Goal: Information Seeking & Learning: Learn about a topic

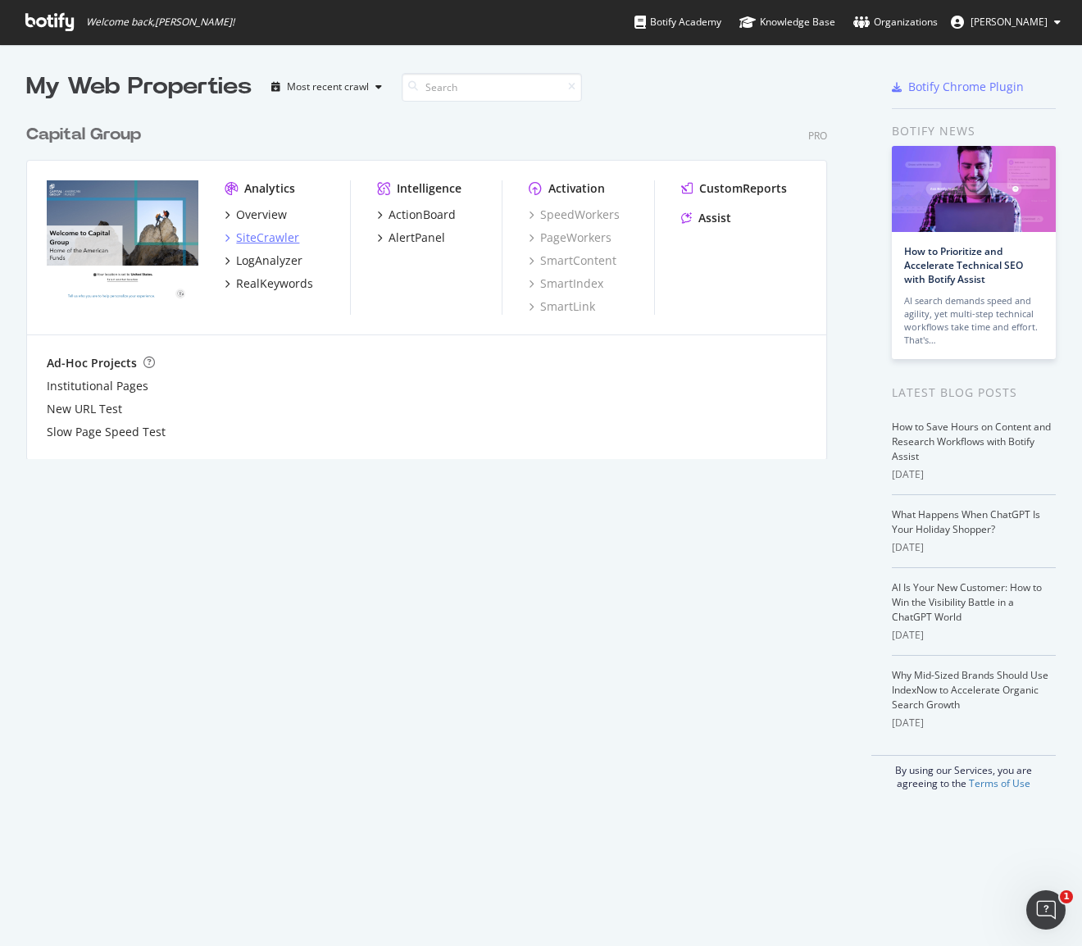
click at [272, 242] on div "SiteCrawler" at bounding box center [267, 238] width 63 height 16
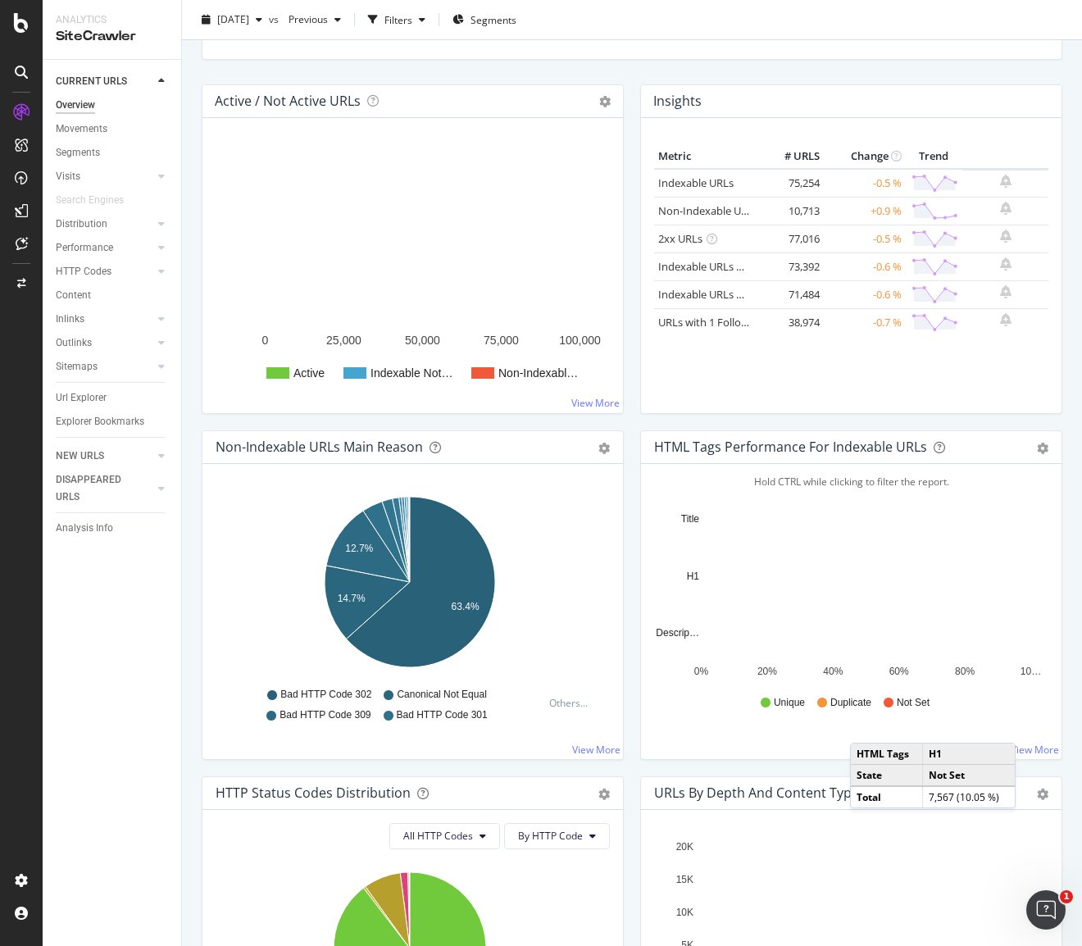
scroll to position [164, 0]
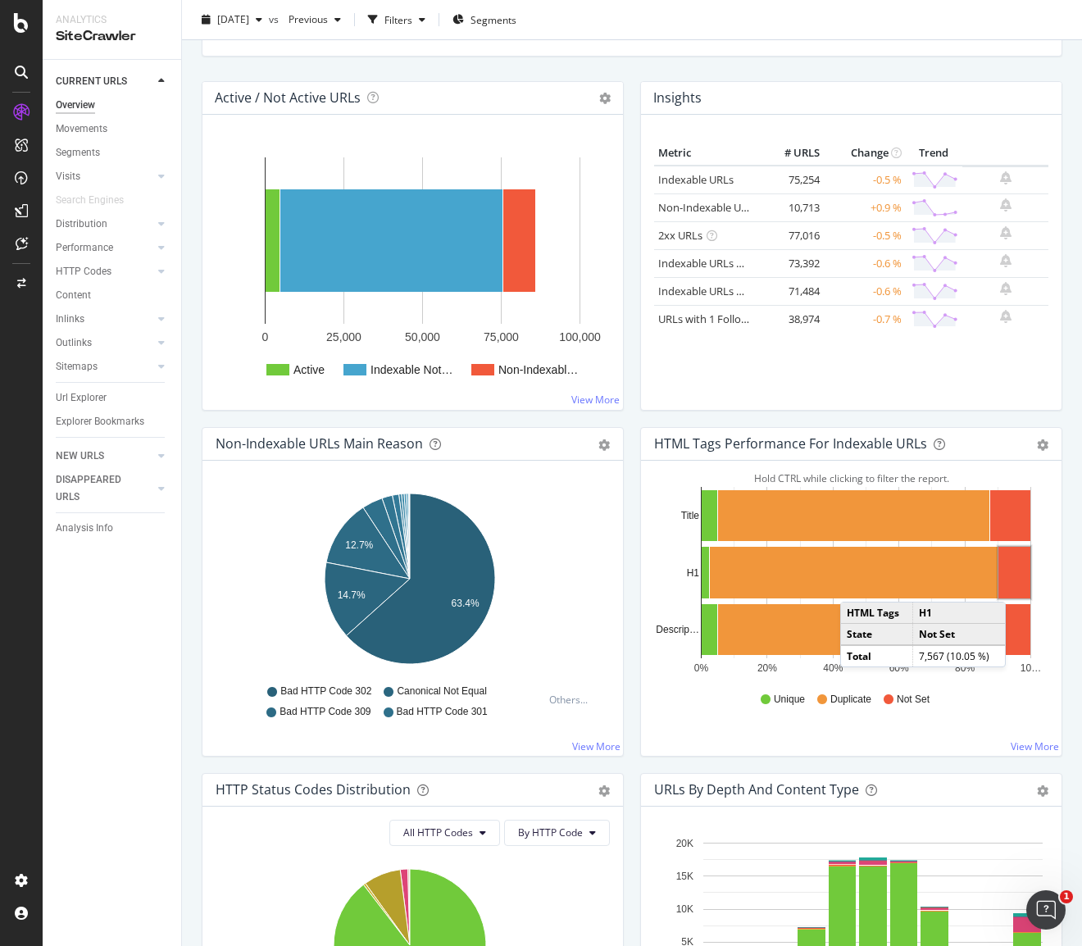
click at [1010, 585] on rect "A chart." at bounding box center [1015, 573] width 32 height 52
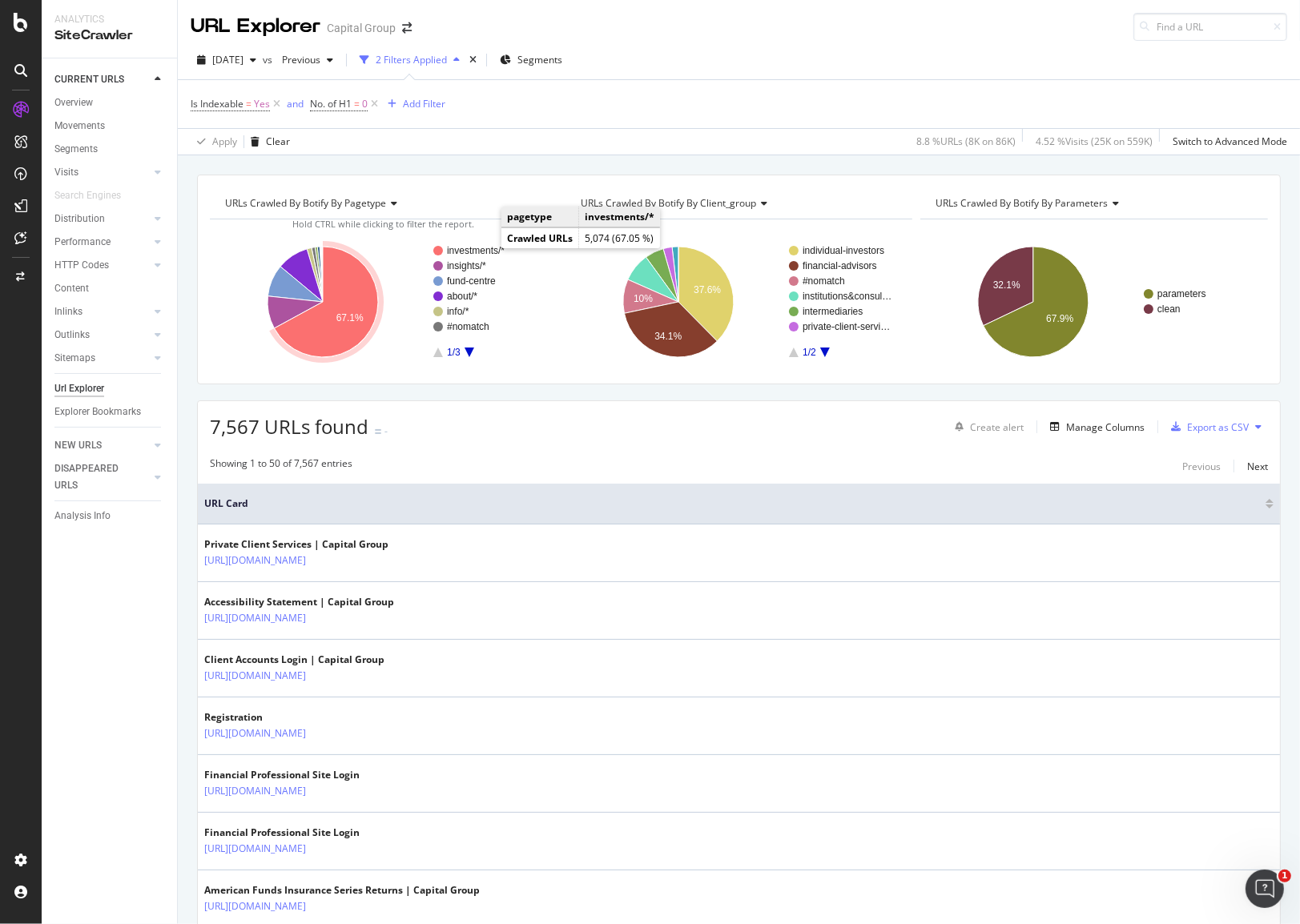
click at [485, 247] on text "investments/*" at bounding box center [475, 250] width 58 height 11
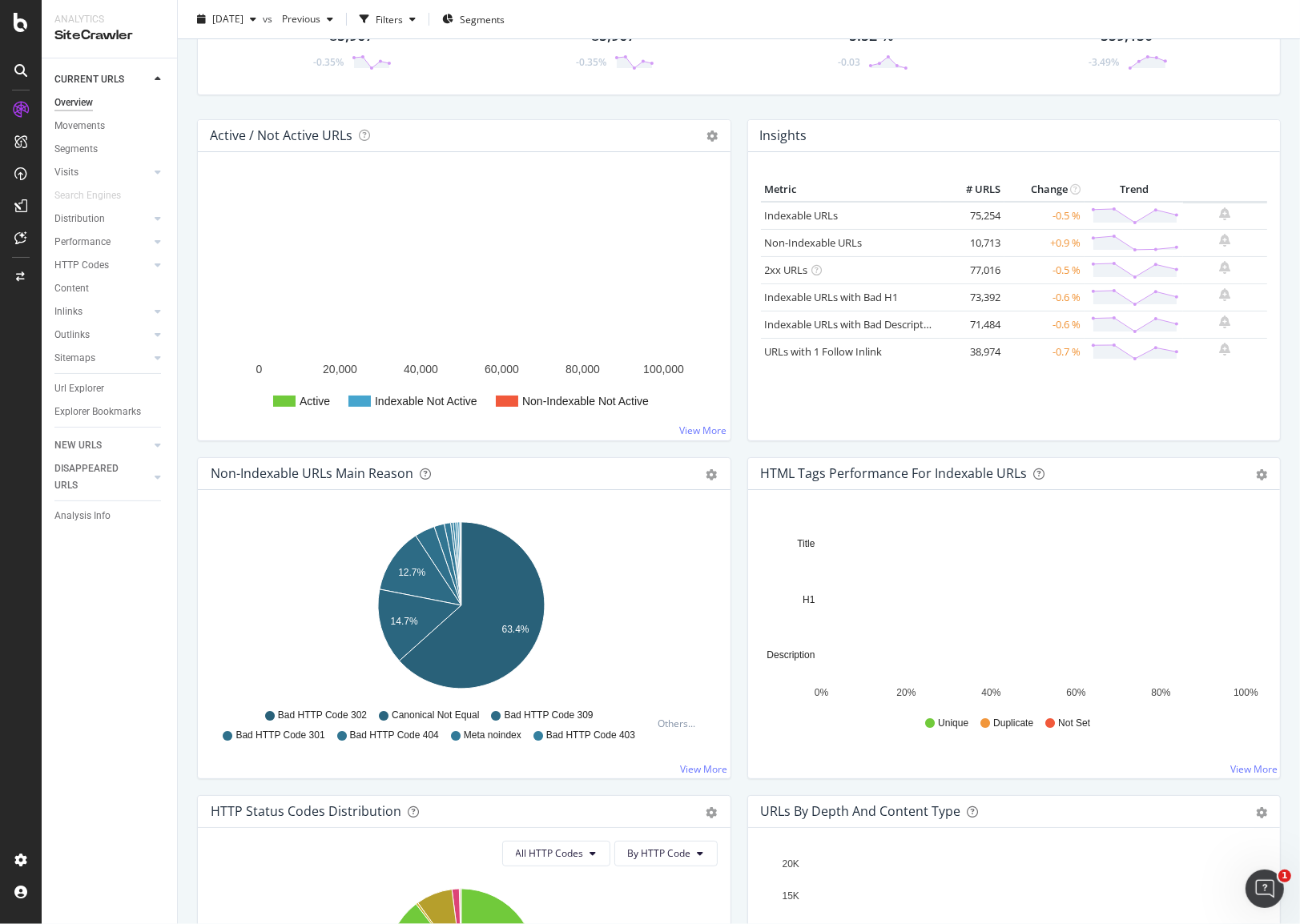
scroll to position [160, 0]
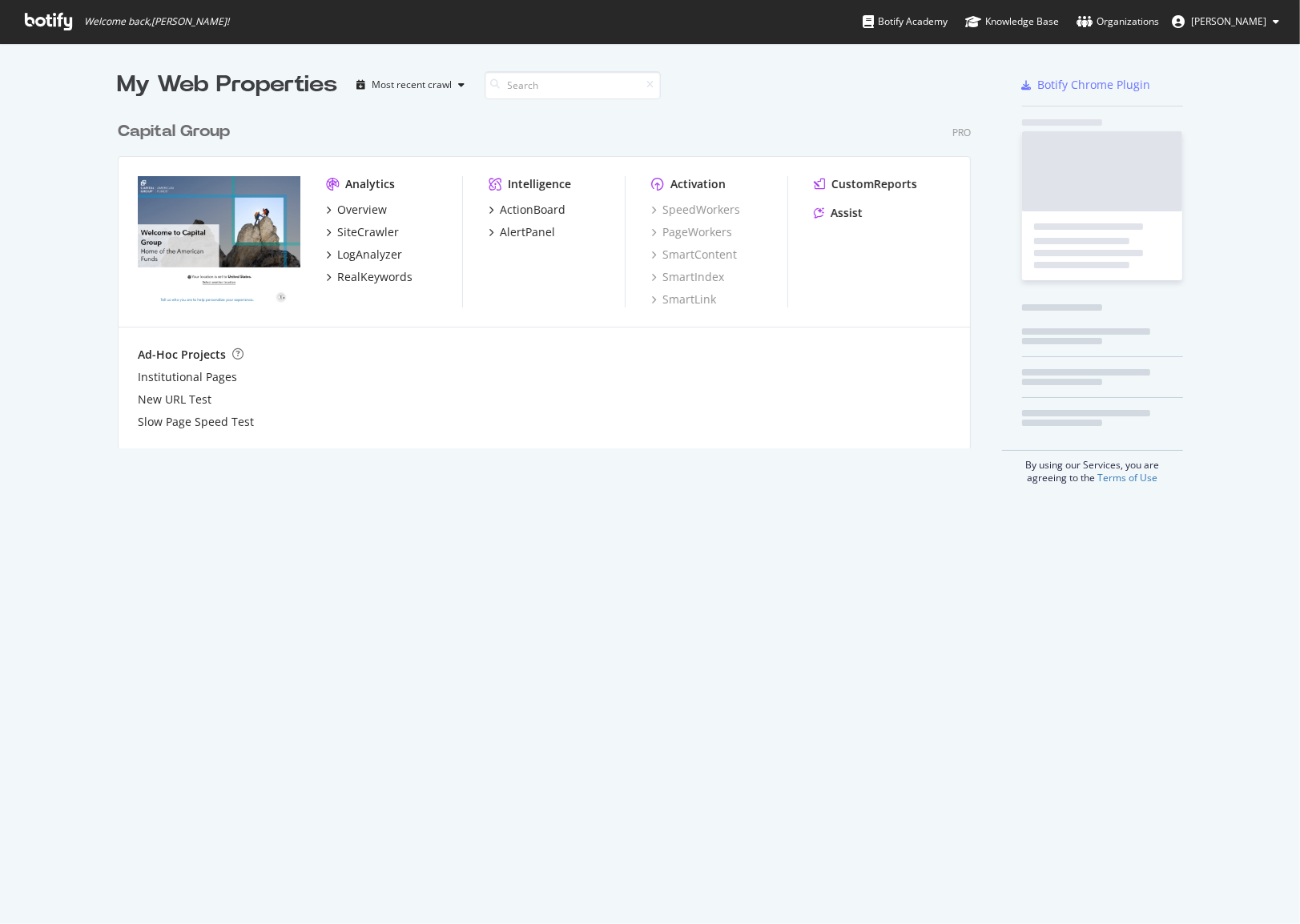
scroll to position [912, 1275]
click at [365, 228] on div "SiteCrawler" at bounding box center [367, 232] width 62 height 16
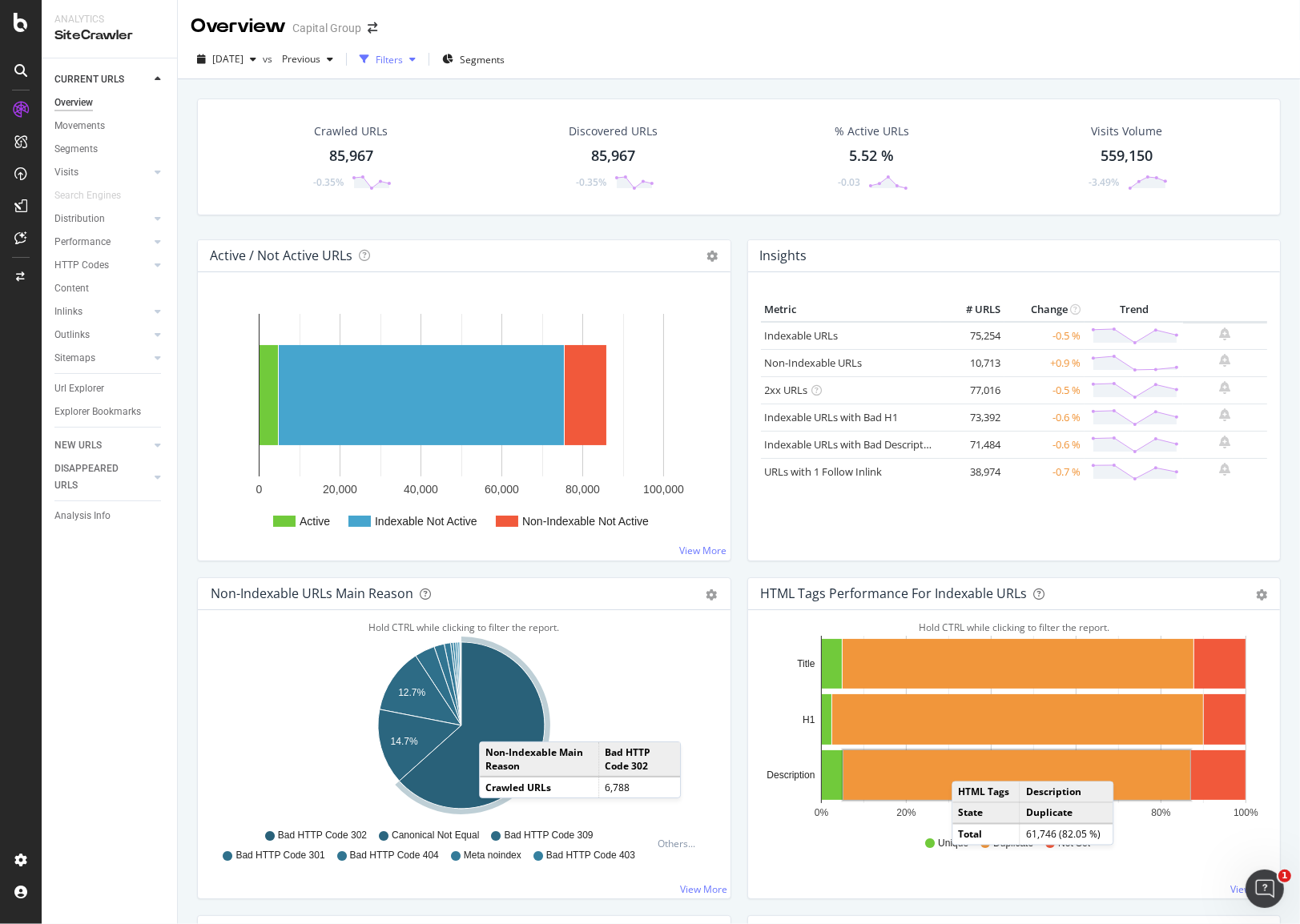
click at [402, 59] on div "Filters" at bounding box center [389, 60] width 27 height 14
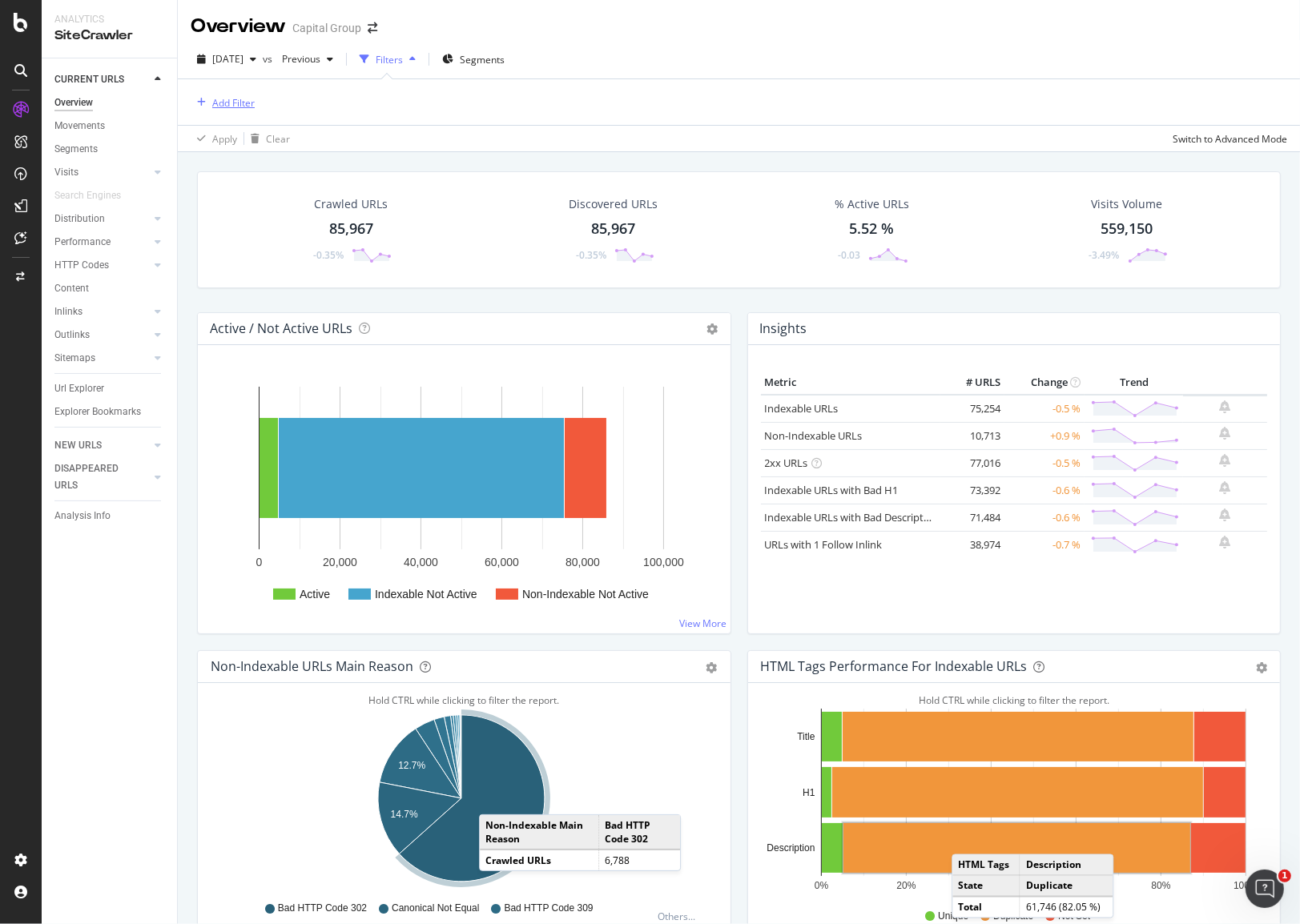
click at [228, 100] on div "Add Filter" at bounding box center [232, 103] width 42 height 14
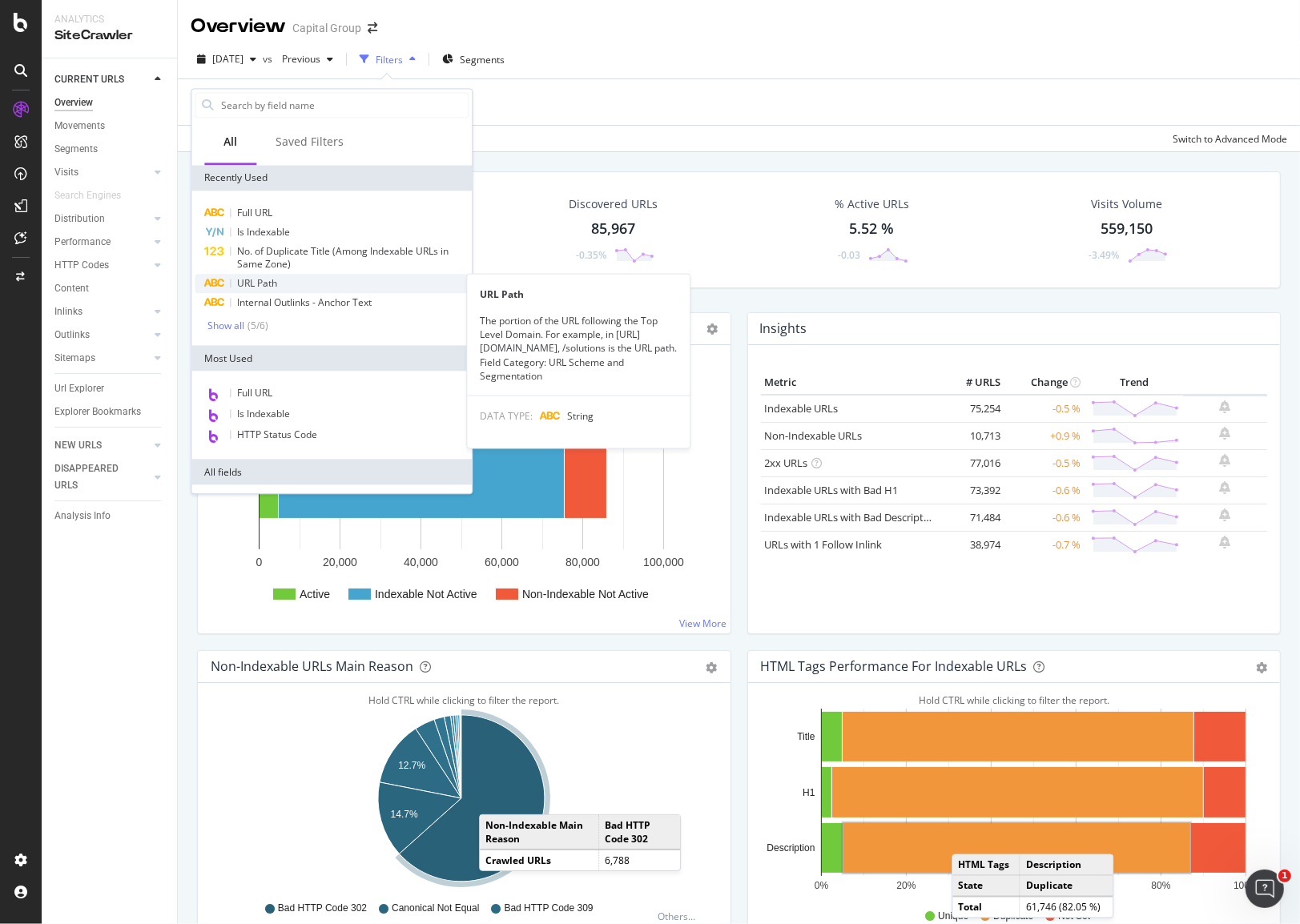
click at [296, 273] on div "URL Path" at bounding box center [331, 283] width 273 height 20
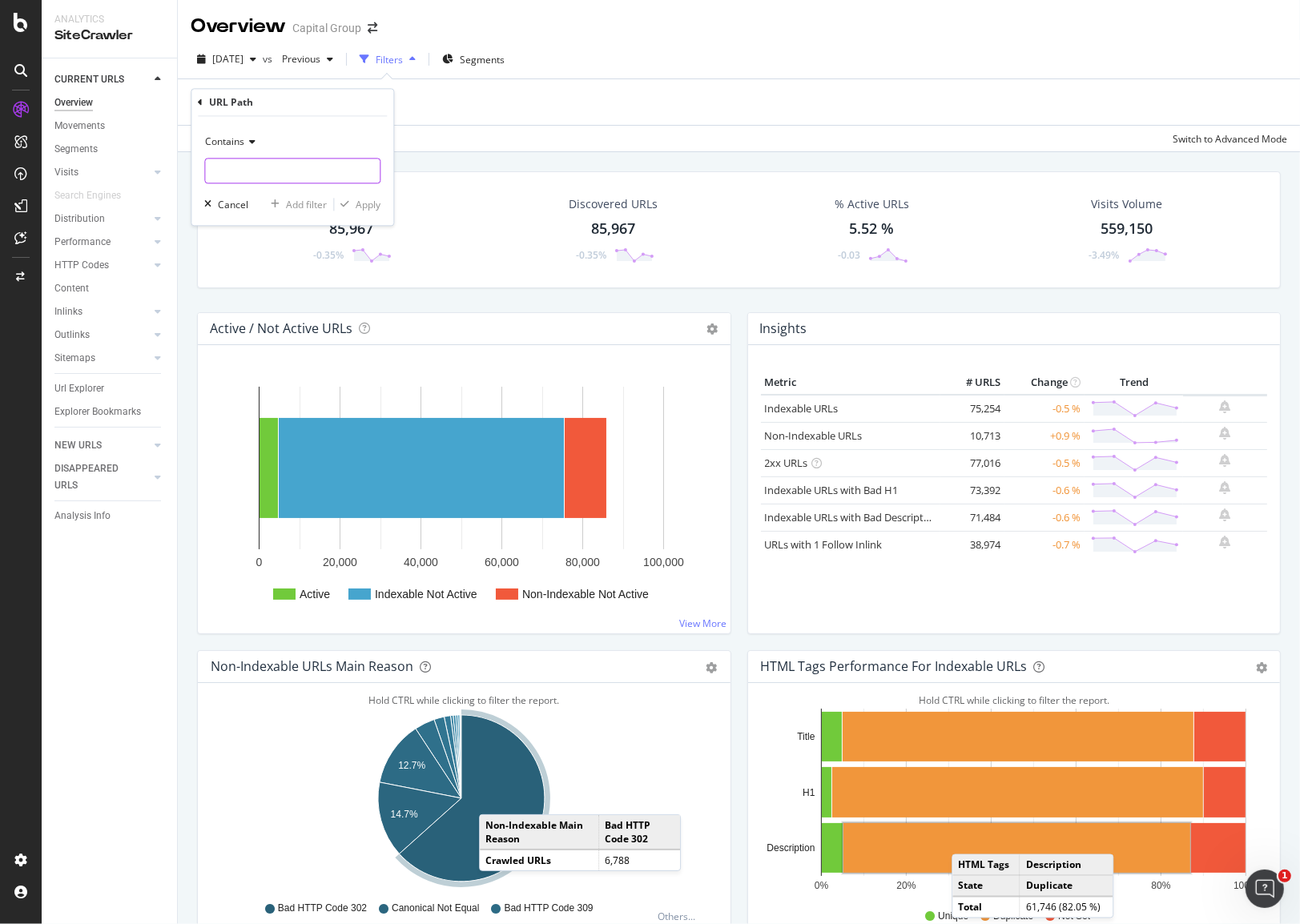
click at [260, 171] on input "text" at bounding box center [292, 171] width 175 height 25
type input "webinars"
click at [345, 199] on div "Apply" at bounding box center [357, 204] width 47 height 15
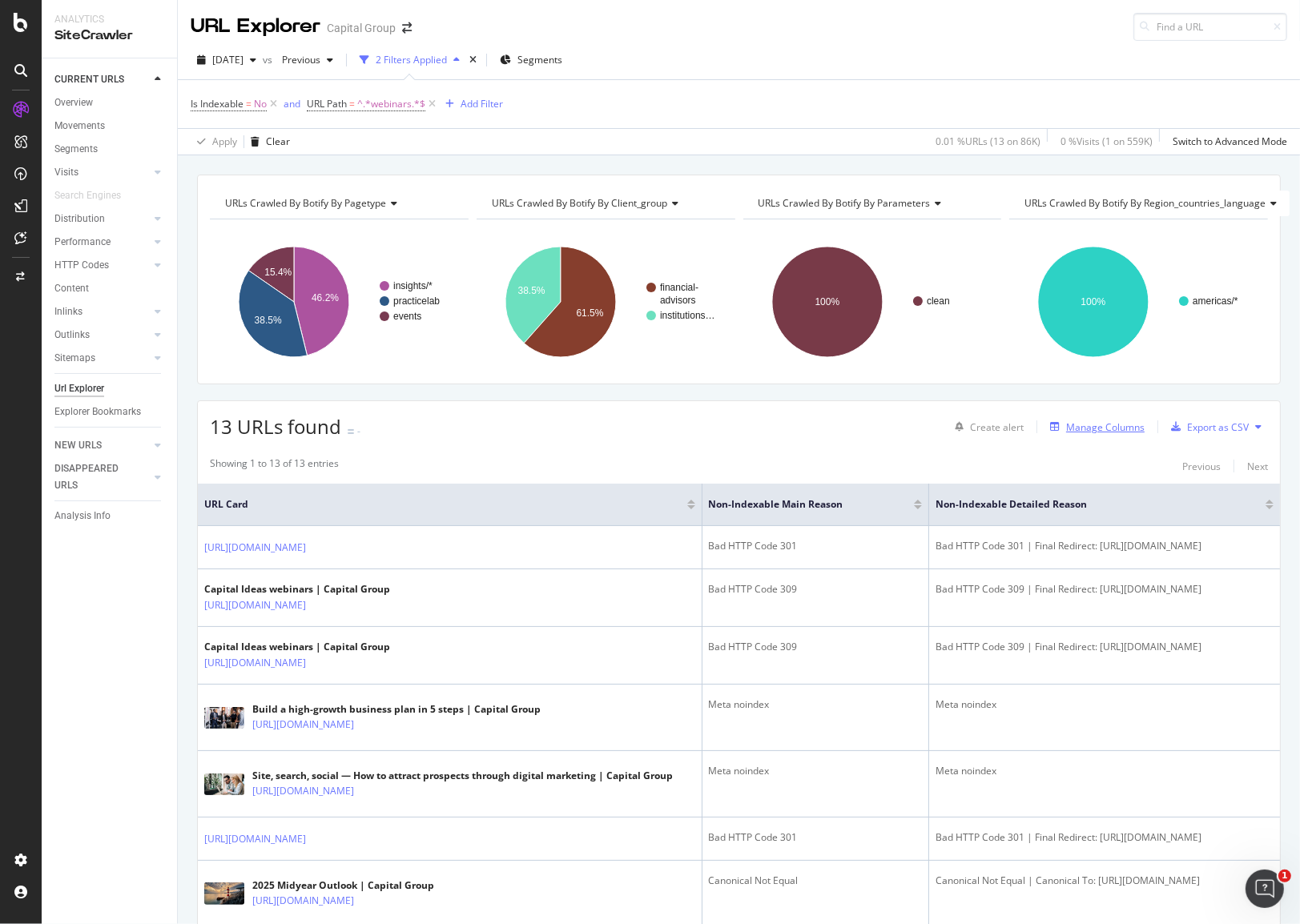
click at [1082, 424] on div "Manage Columns" at bounding box center [1105, 427] width 78 height 14
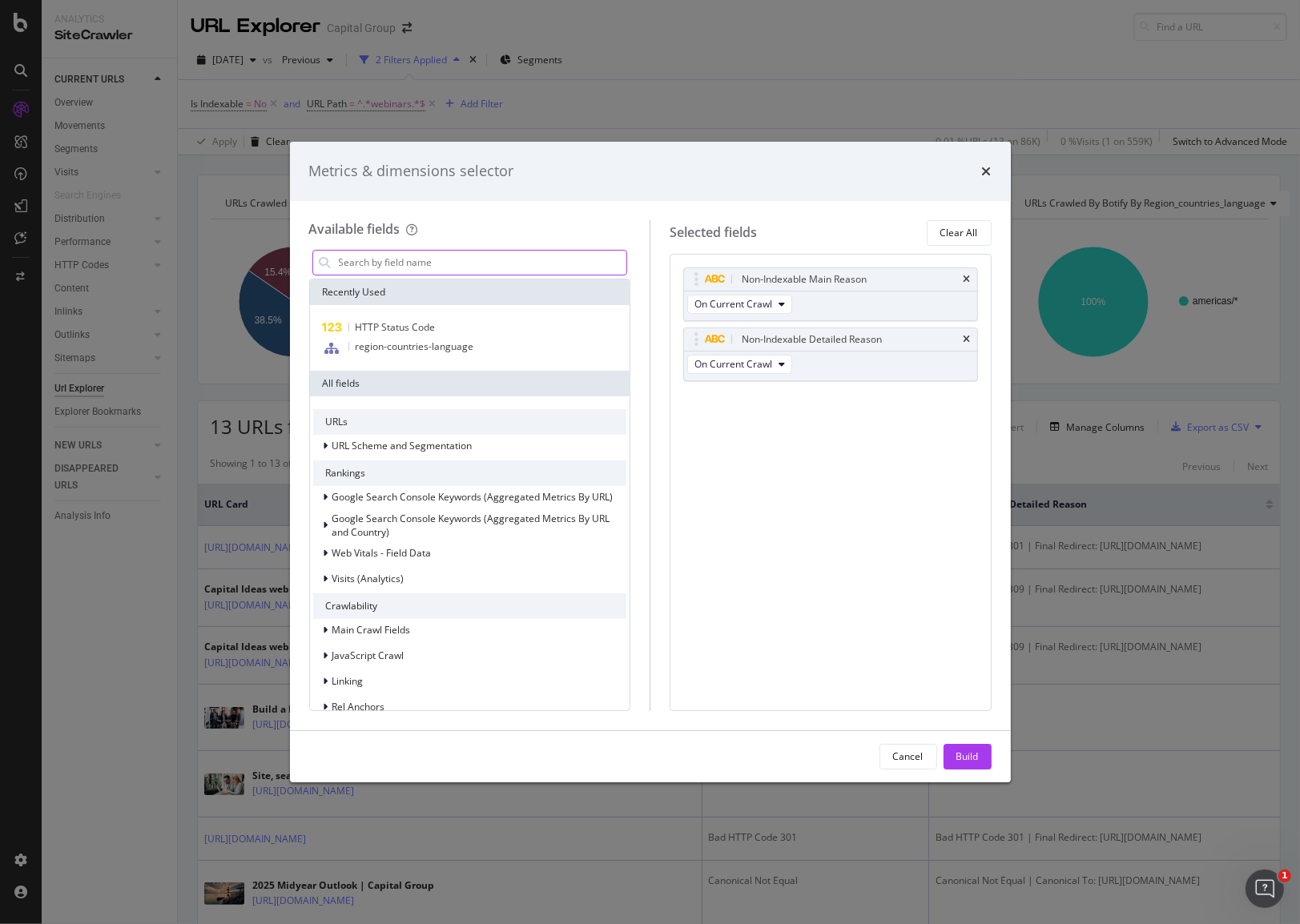
click at [463, 270] on input "modal" at bounding box center [482, 263] width 290 height 24
type input "t"
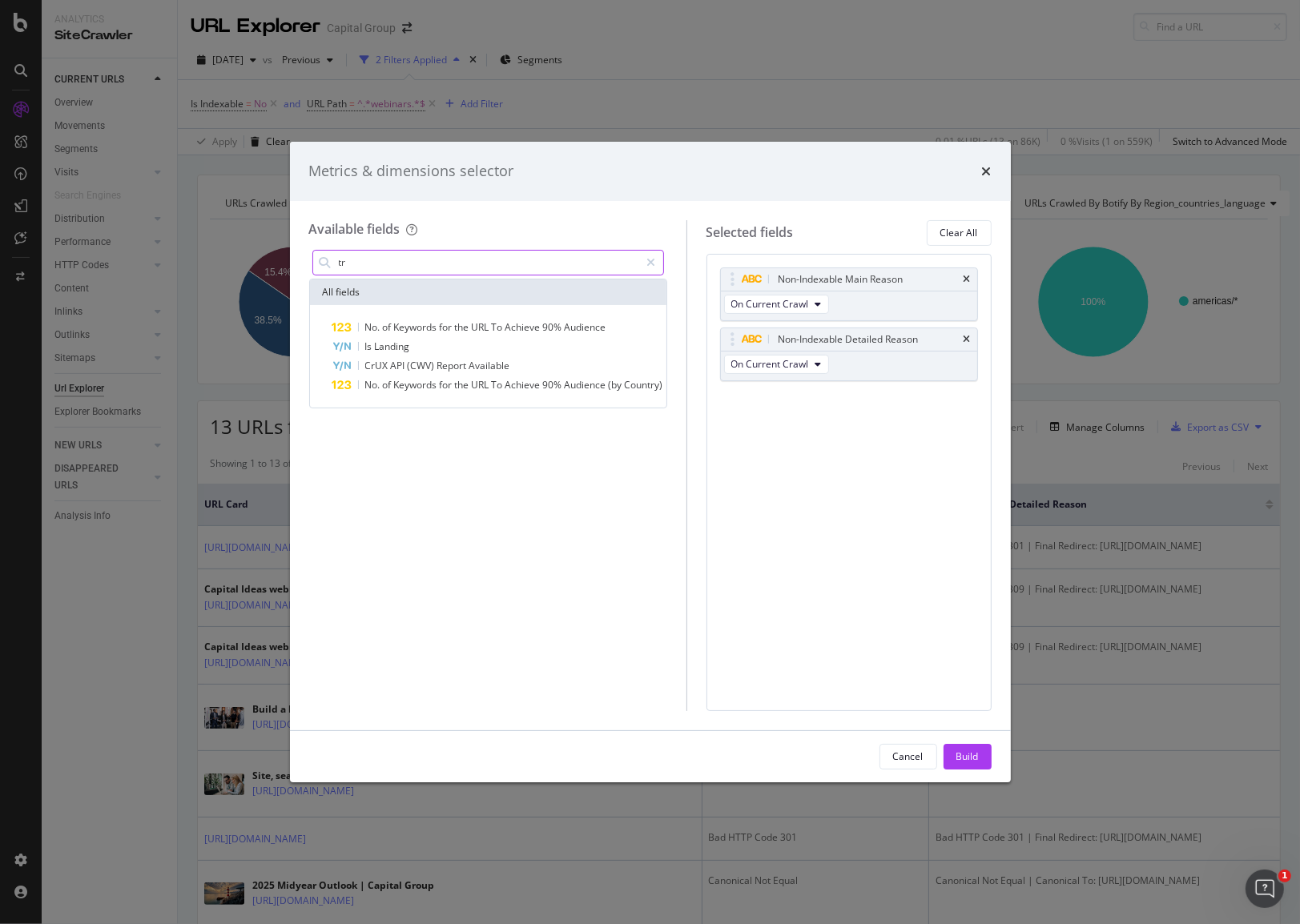
type input "t"
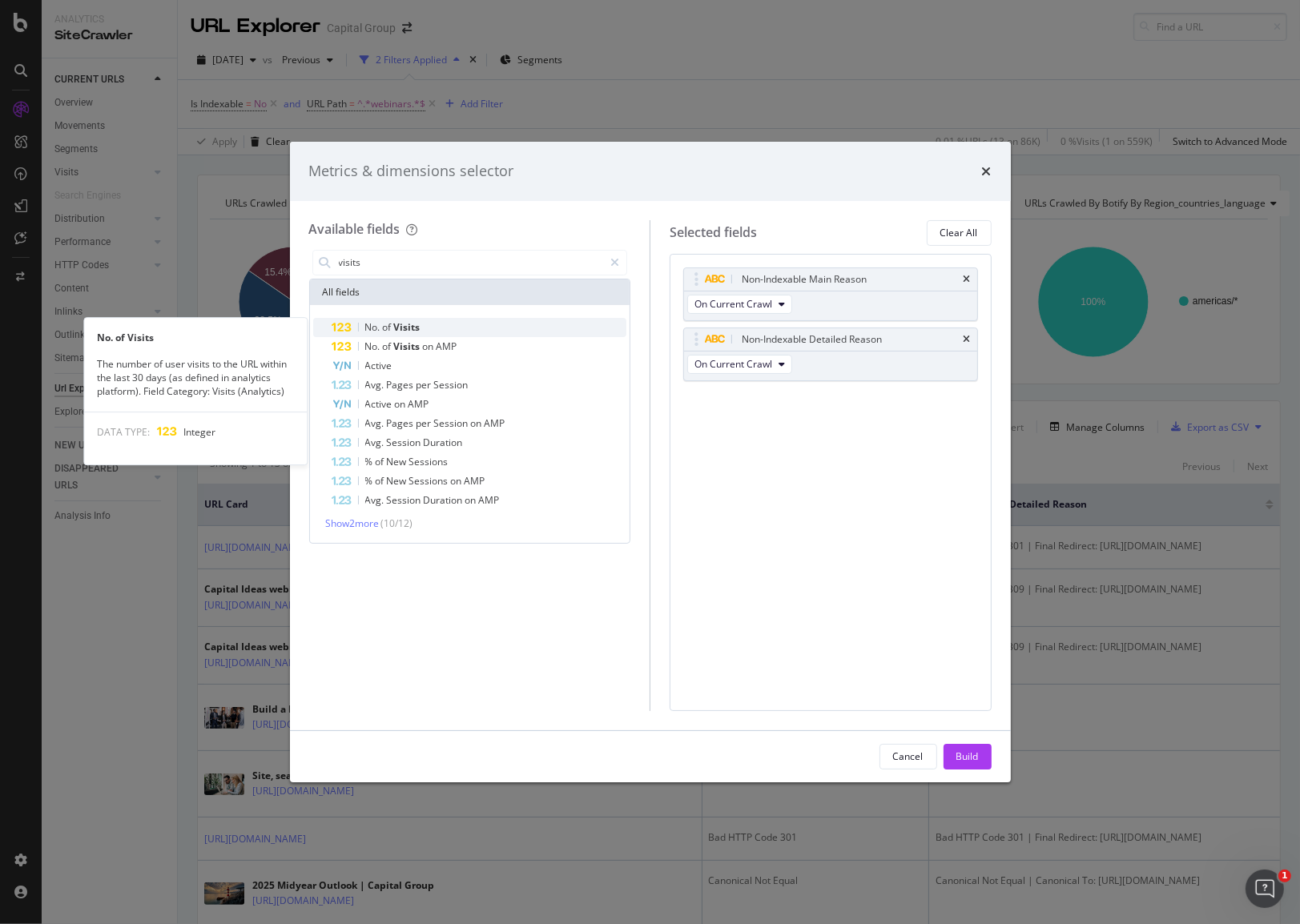
type input "visits"
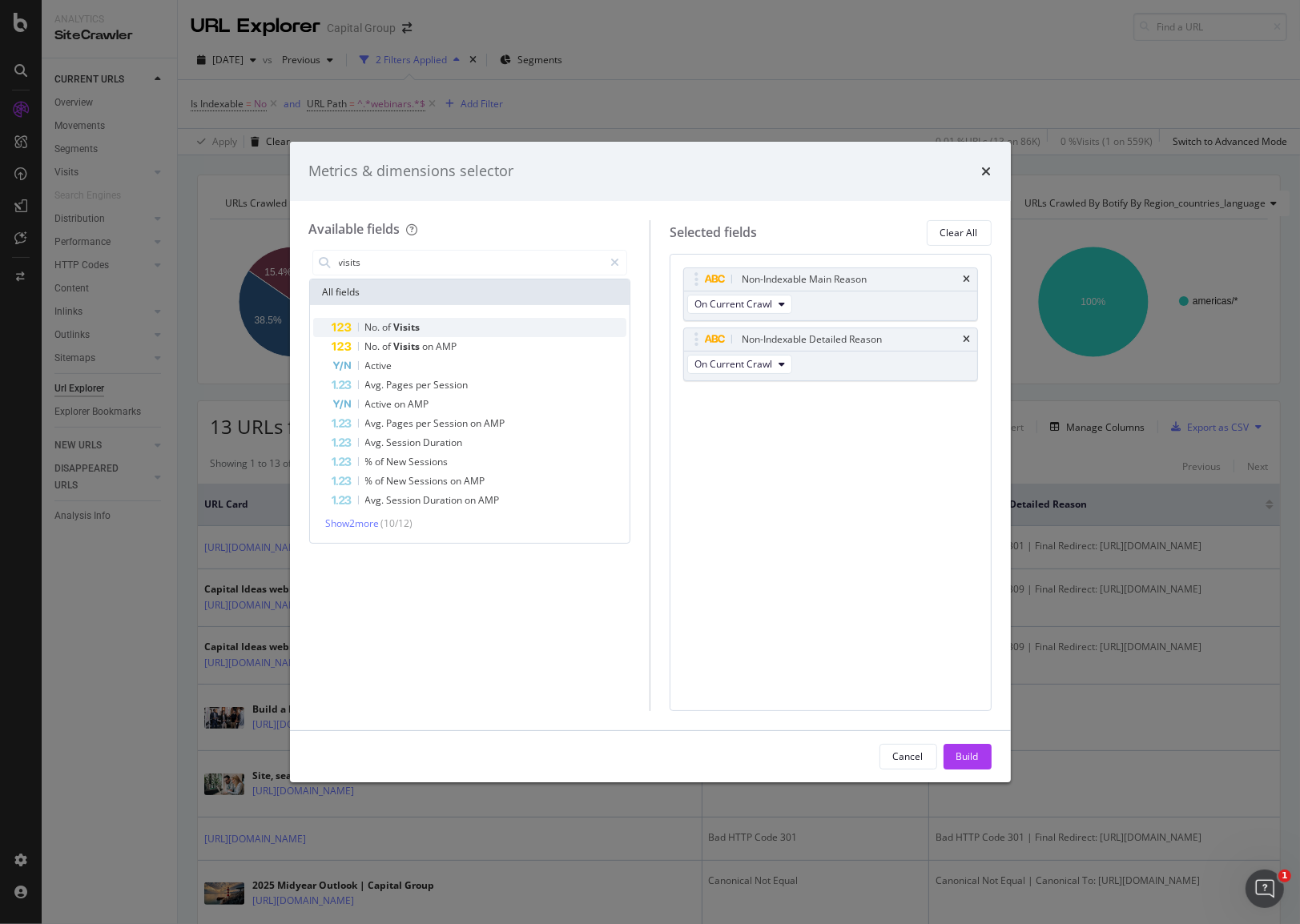
click at [411, 334] on div "No. of Visits" at bounding box center [480, 327] width 295 height 20
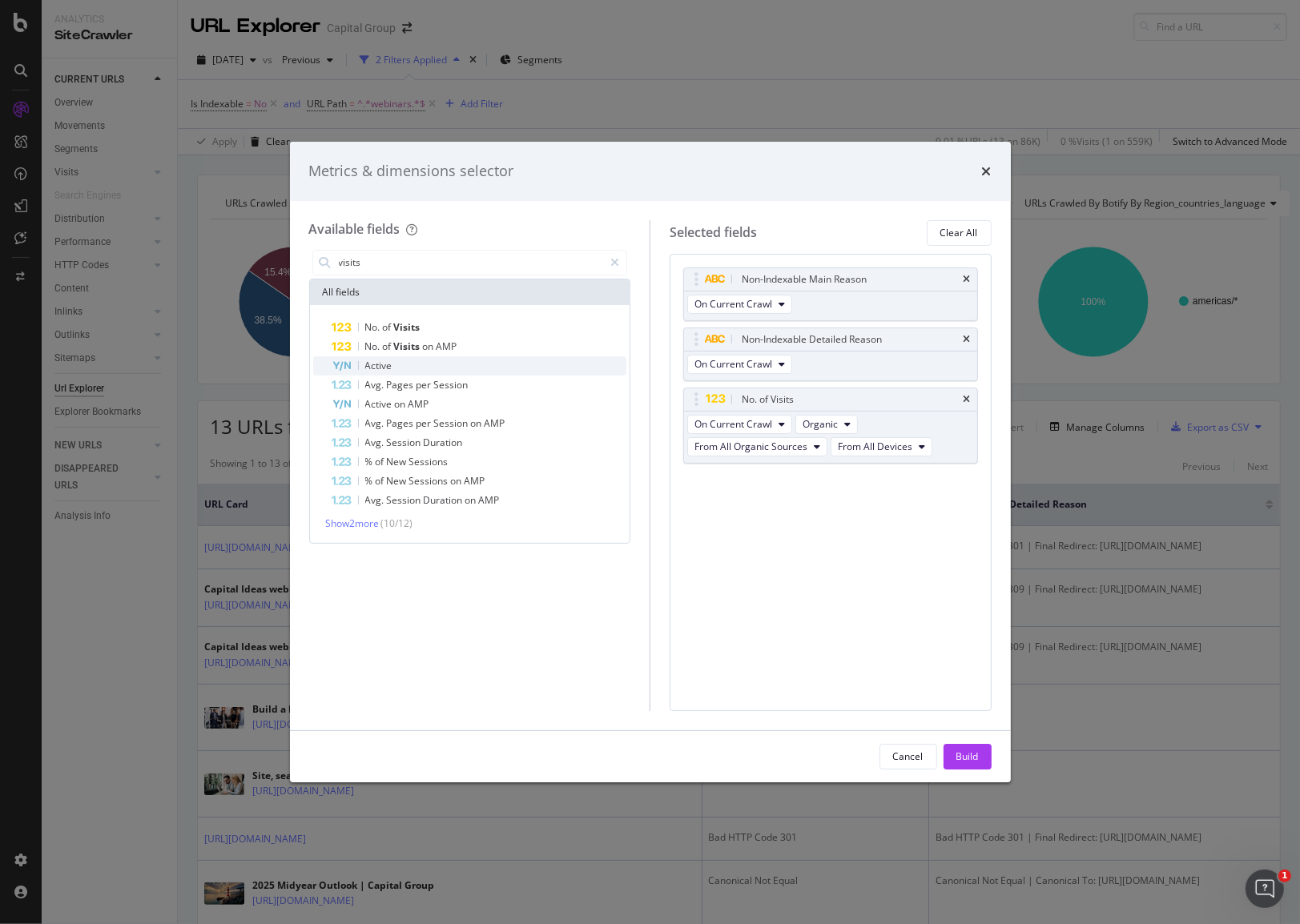
click at [410, 357] on div "Active" at bounding box center [480, 366] width 295 height 20
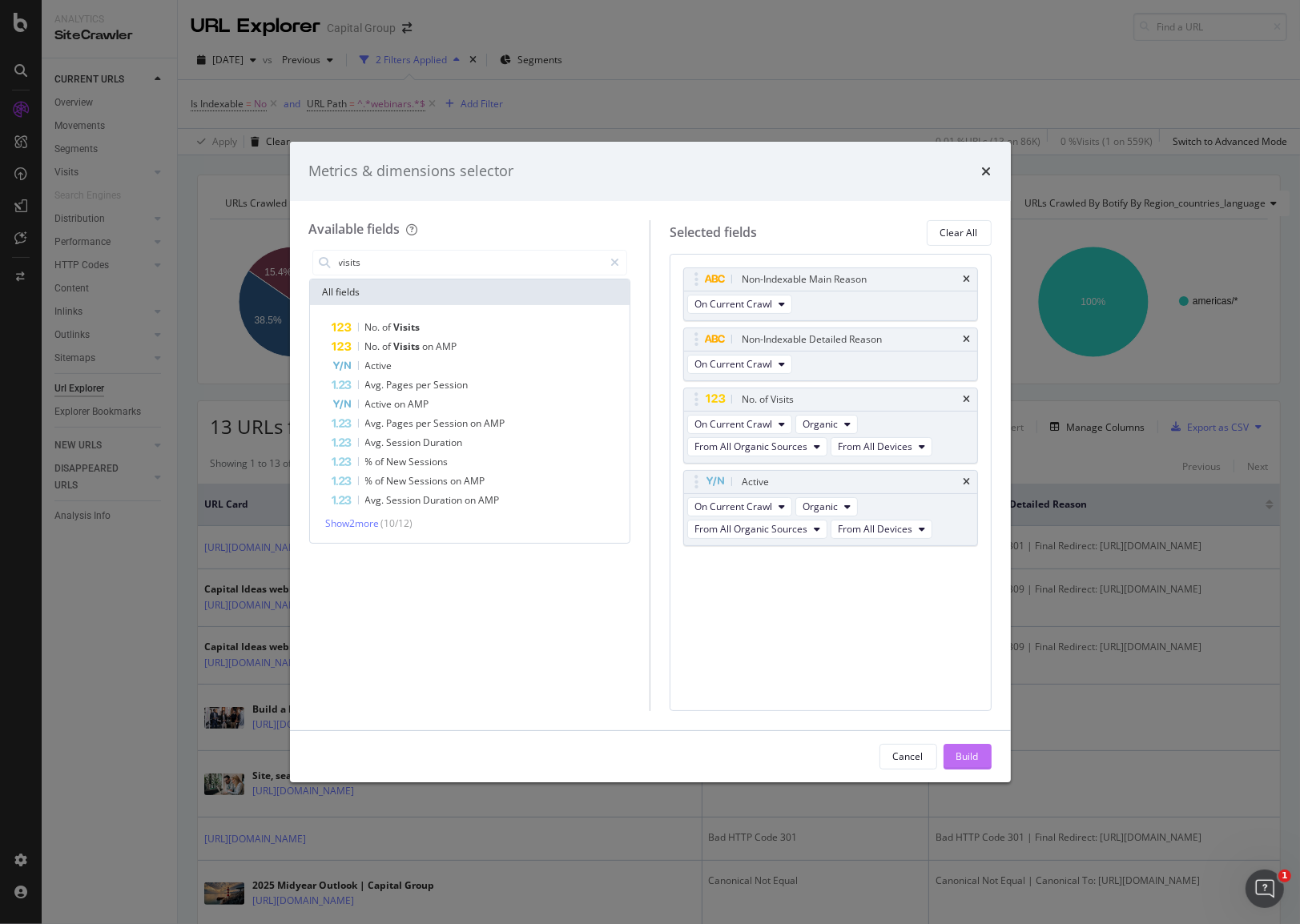
click at [962, 753] on div "Build" at bounding box center [967, 756] width 22 height 14
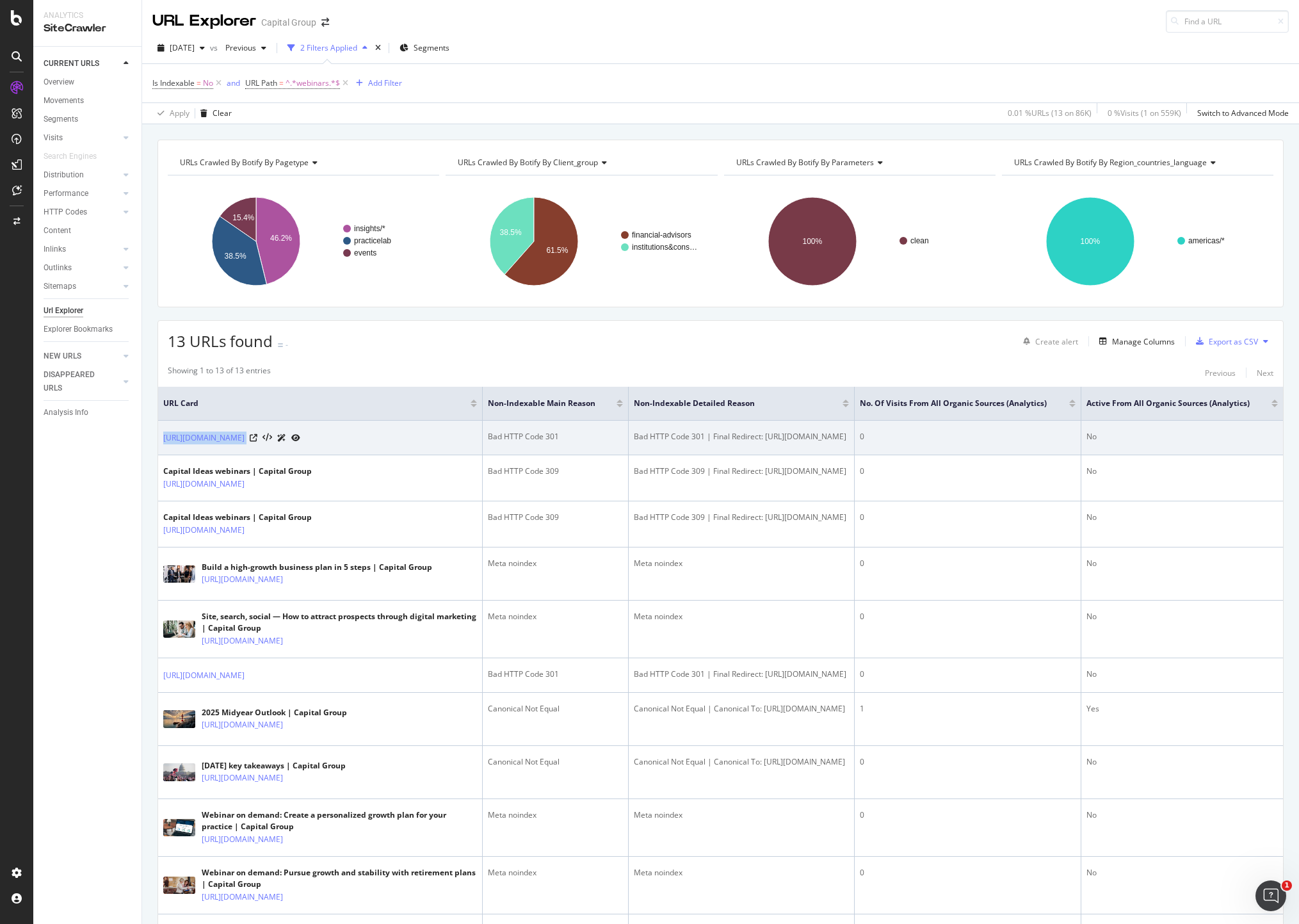
drag, startPoint x: 163, startPoint y: 428, endPoint x: 389, endPoint y: 442, distance: 226.4
click at [389, 442] on td "https://www.capitalgroup.com/advisor/insights/webinars.html" at bounding box center [320, 438] width 325 height 34
copy div "https://www.capitalgroup.com/advisor/insights/webinars.html"
drag, startPoint x: 859, startPoint y: 447, endPoint x: 623, endPoint y: 448, distance: 236.0
click at [629, 448] on td "Bad HTTP Code 301 | Final Redirect: https://www.capitalgroup.com/advisor/pro/ev…" at bounding box center [742, 438] width 227 height 34
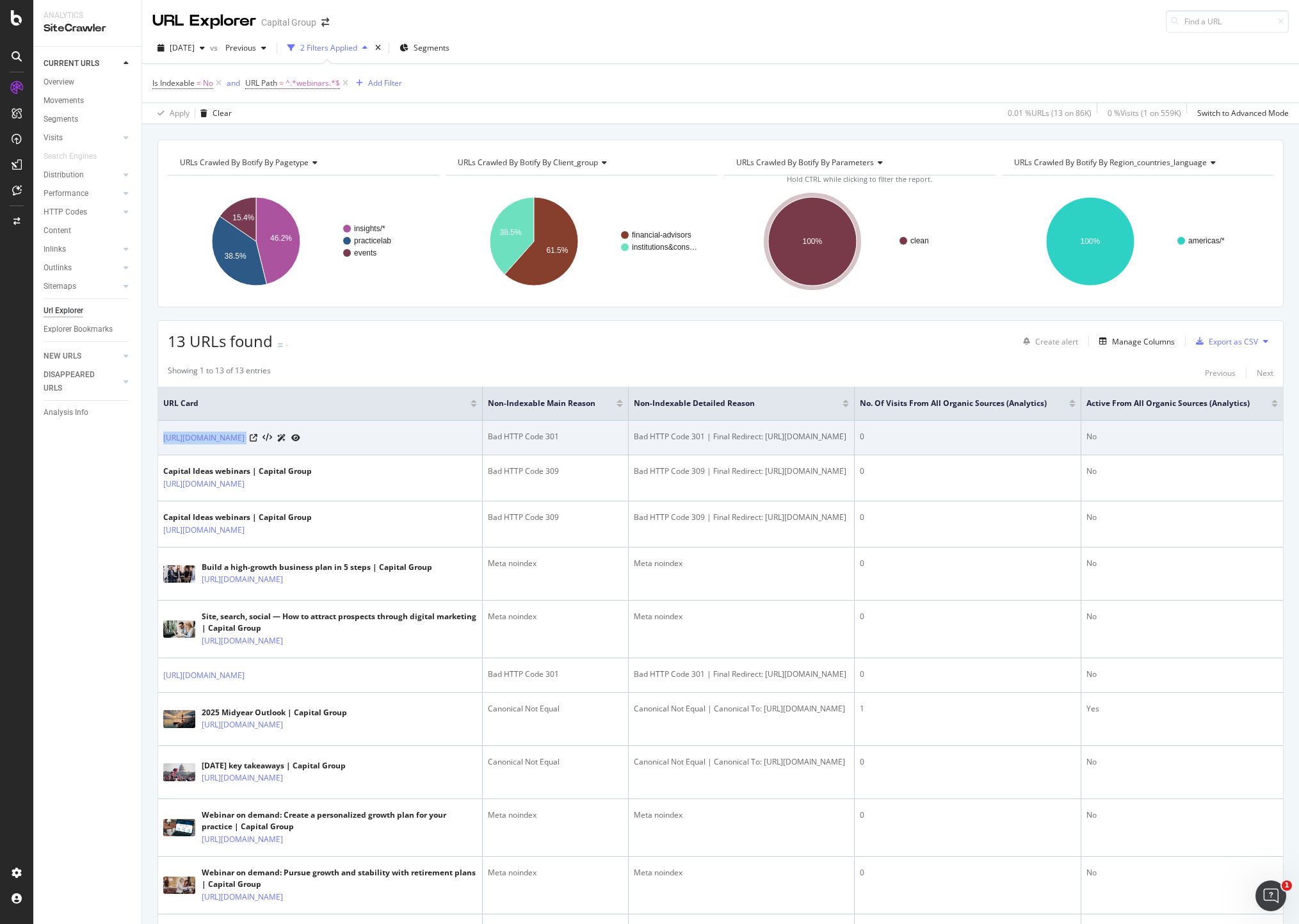
copy div "https://www.capitalgroup.com/advisor/pro/events/capital-ideas"
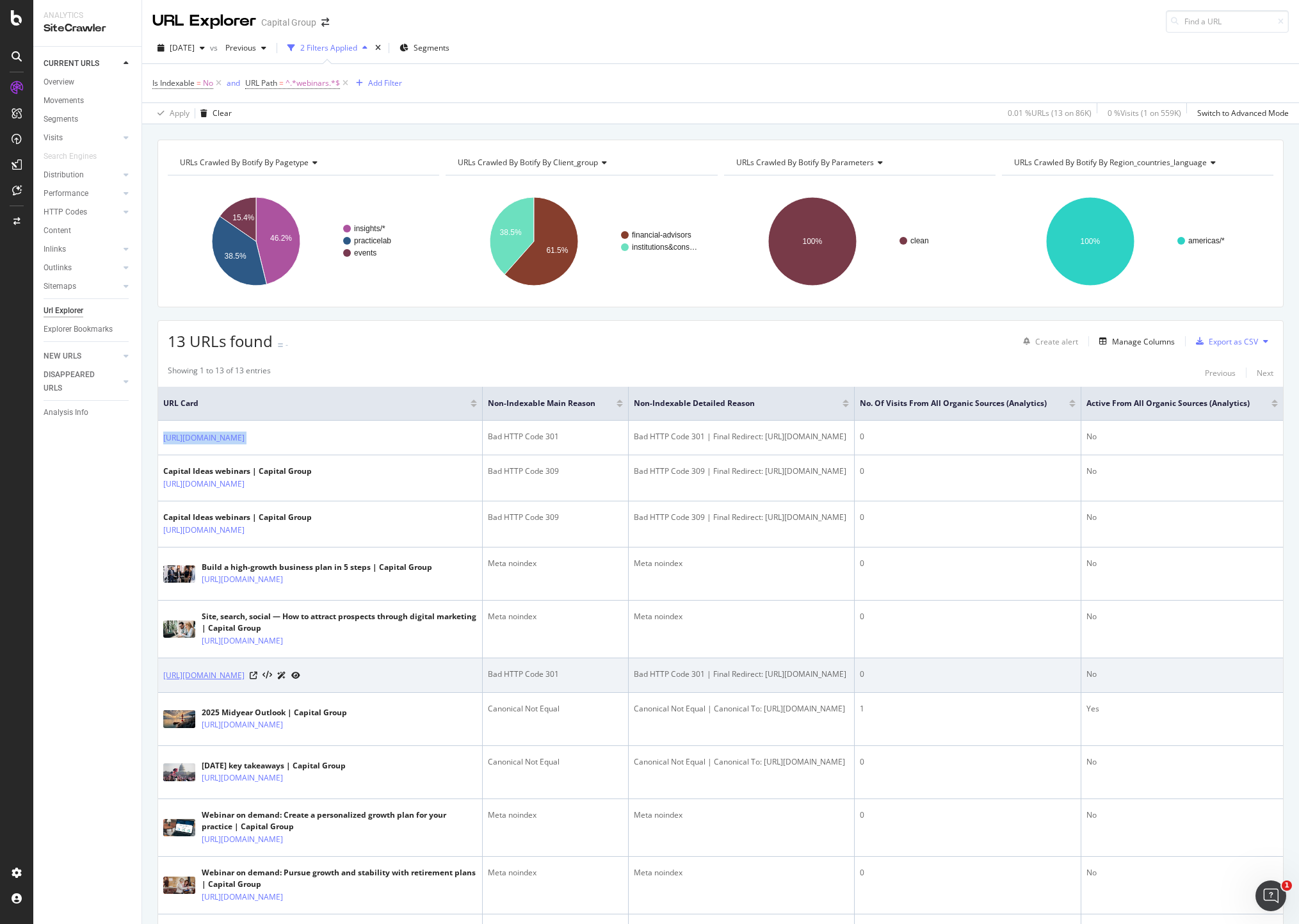
drag, startPoint x: 162, startPoint y: 720, endPoint x: 396, endPoint y: 732, distance: 234.3
click at [396, 693] on td "https://www.capitalgroup.com/advisor/practicelab/webinars.html" at bounding box center [320, 676] width 325 height 34
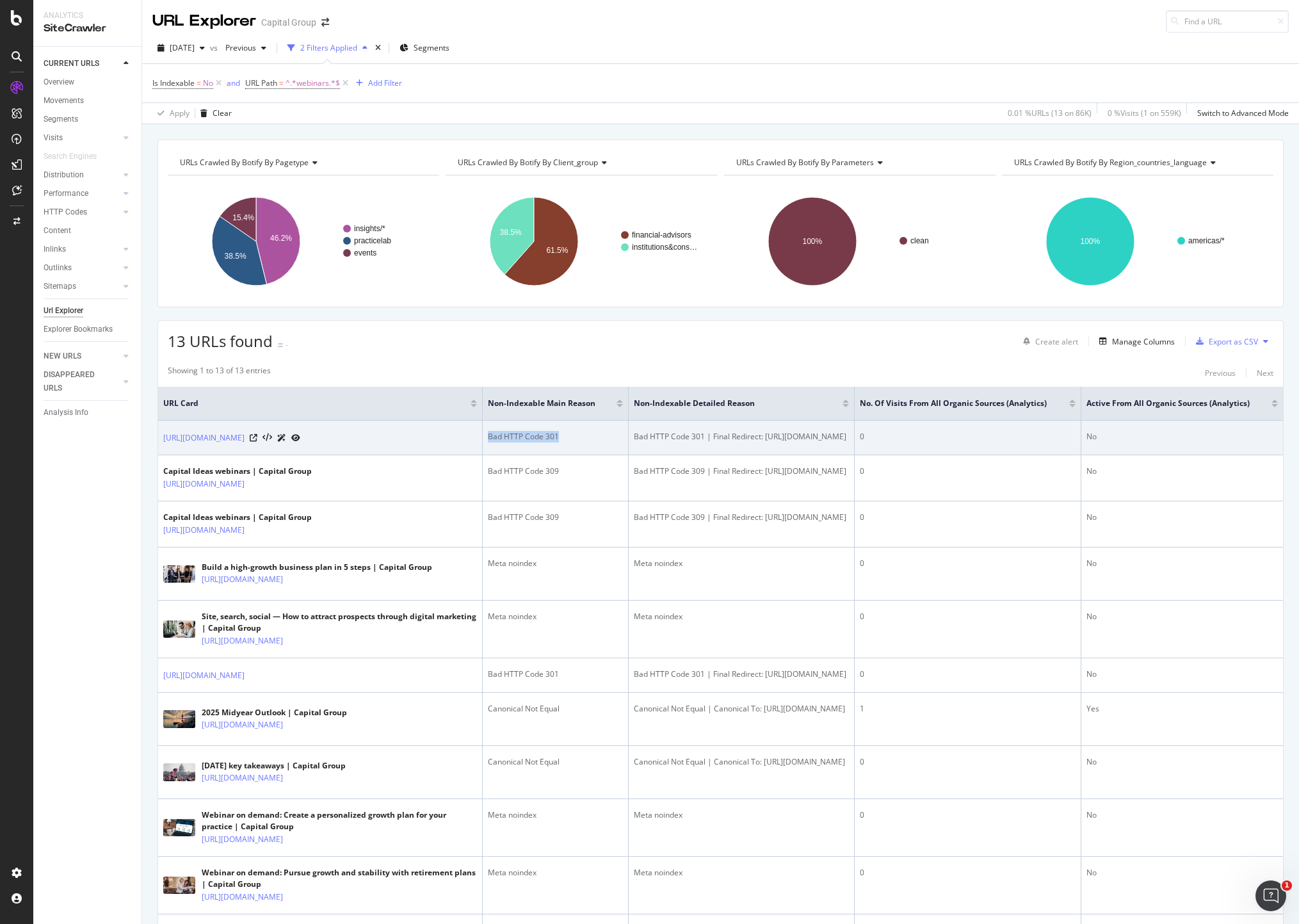
drag, startPoint x: 555, startPoint y: 433, endPoint x: 485, endPoint y: 435, distance: 70.0
click at [488, 435] on div "Bad HTTP Code 301" at bounding box center [555, 437] width 135 height 12
copy div "Bad HTTP Code 301"
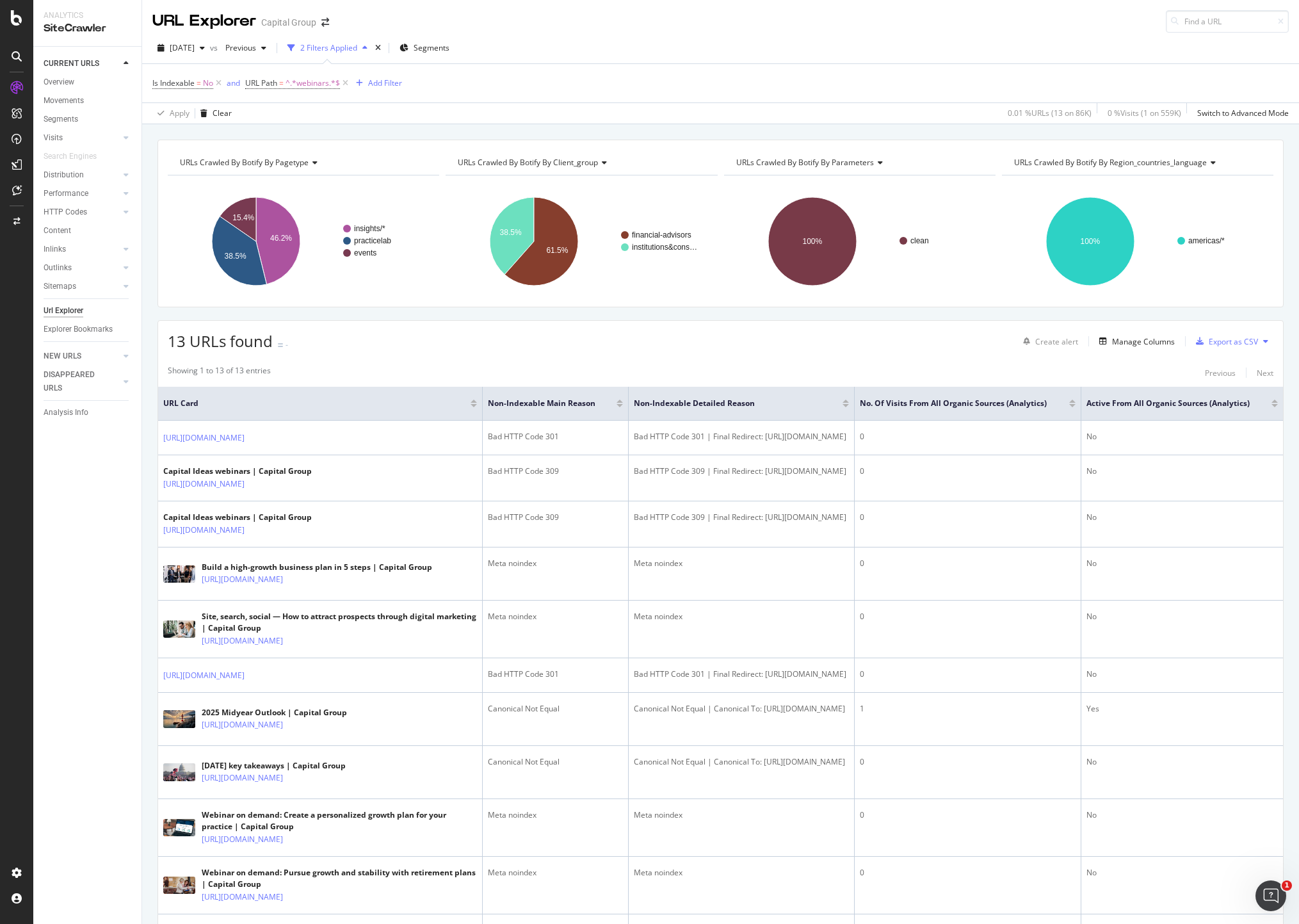
click at [660, 354] on div "13 URLs found - Create alert Manage Columns Export as CSV Showing 1 to 13 of 13…" at bounding box center [721, 683] width 1126 height 726
click at [308, 77] on span "^.*webinars.*$" at bounding box center [313, 83] width 55 height 18
type input "events"
click at [382, 162] on div "Apply" at bounding box center [388, 163] width 20 height 11
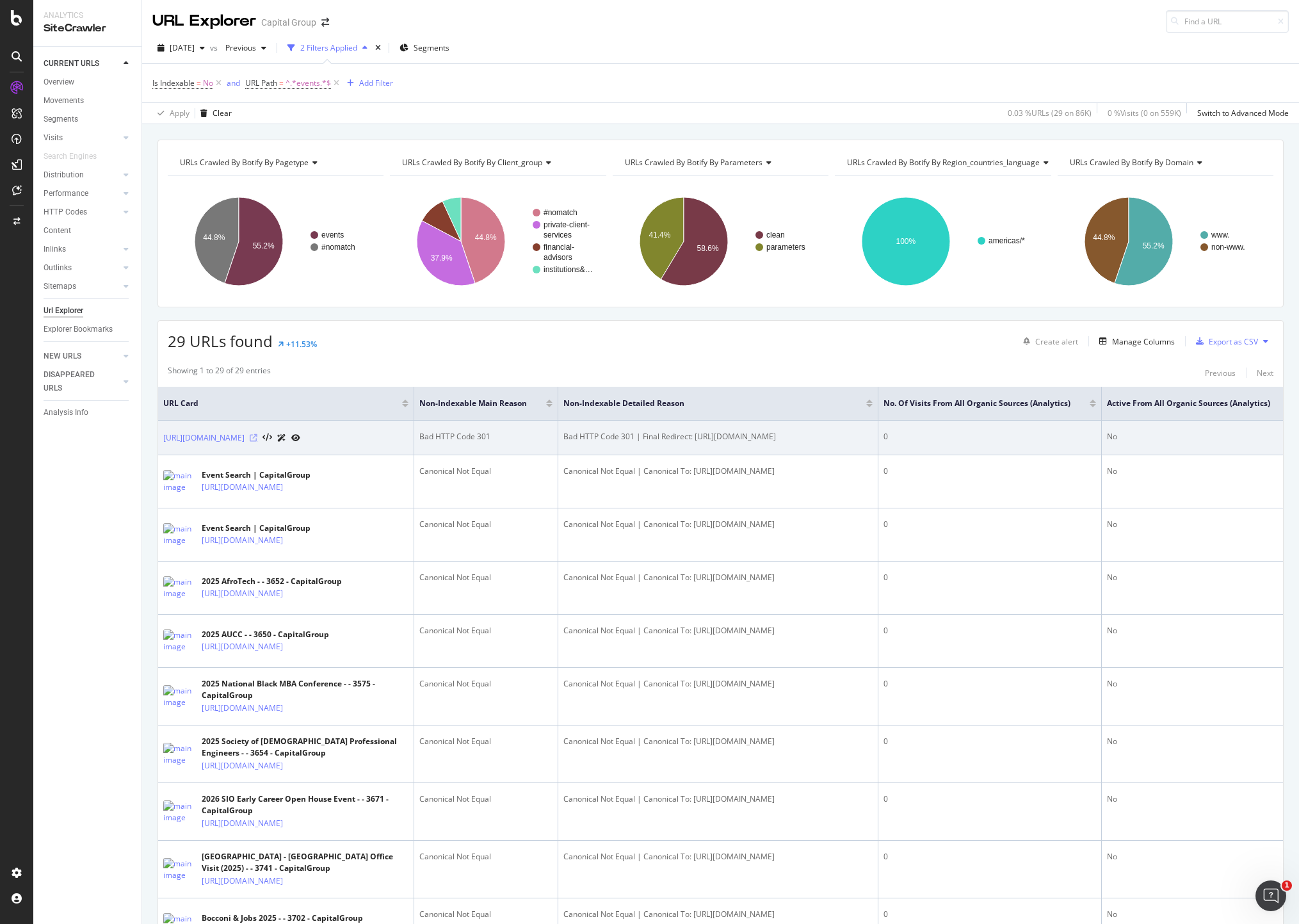
click at [258, 442] on icon at bounding box center [254, 438] width 8 height 8
